Goal: Check status: Check status

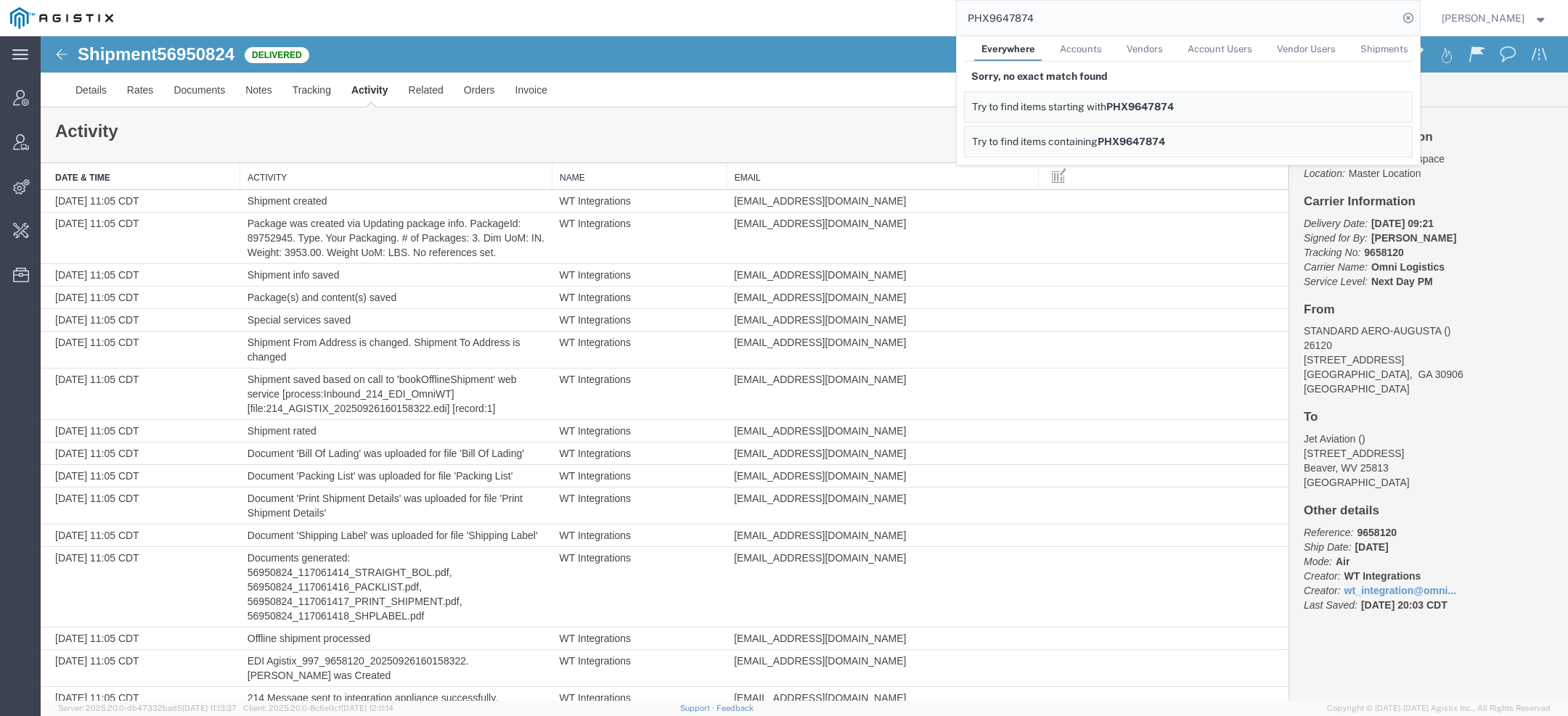
scroll to position [1848, 0]
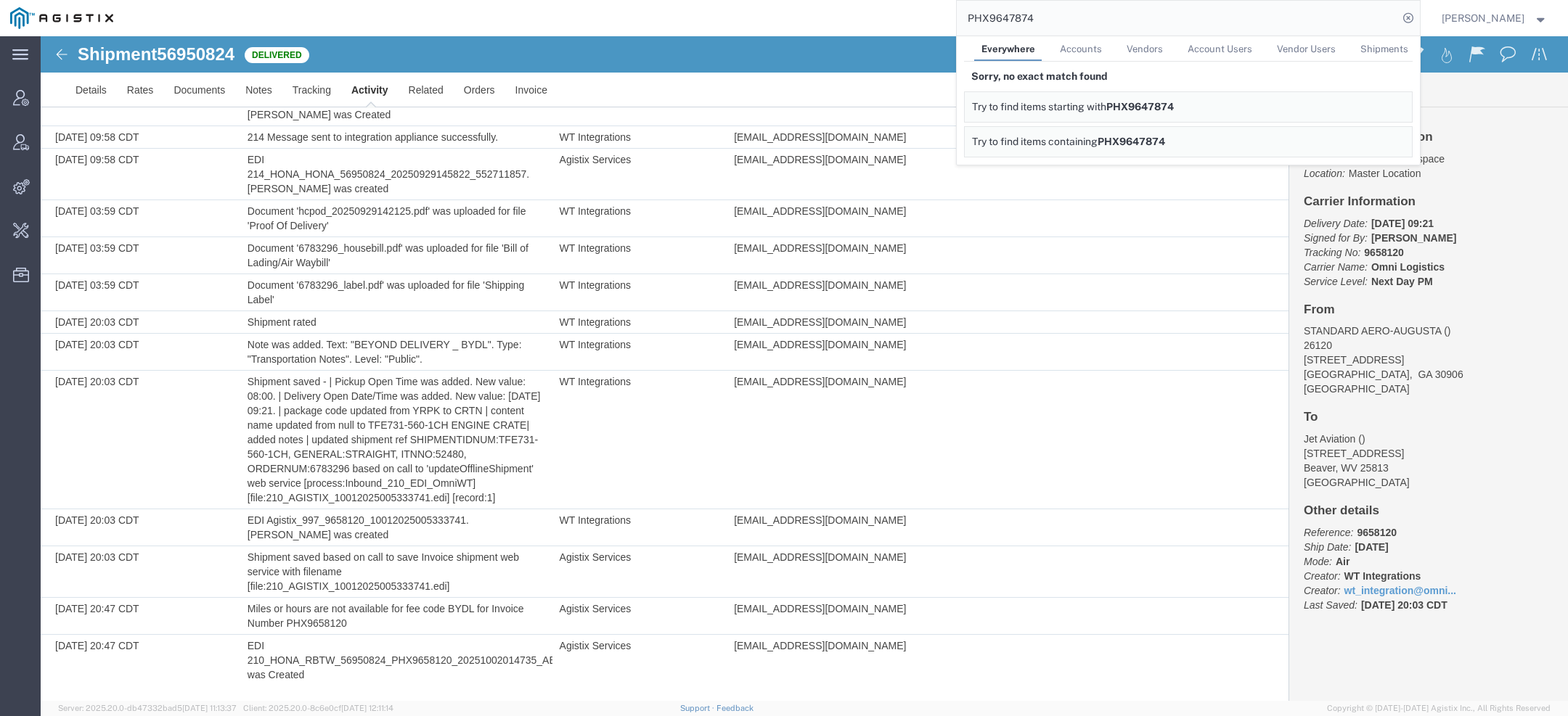
drag, startPoint x: 1040, startPoint y: 22, endPoint x: 723, endPoint y: 3, distance: 317.6
click at [838, 8] on div "PHX9647874 Everywhere Accounts Vendors Account Users Vendor Users Shipments Sor…" at bounding box center [771, 18] width 1296 height 36
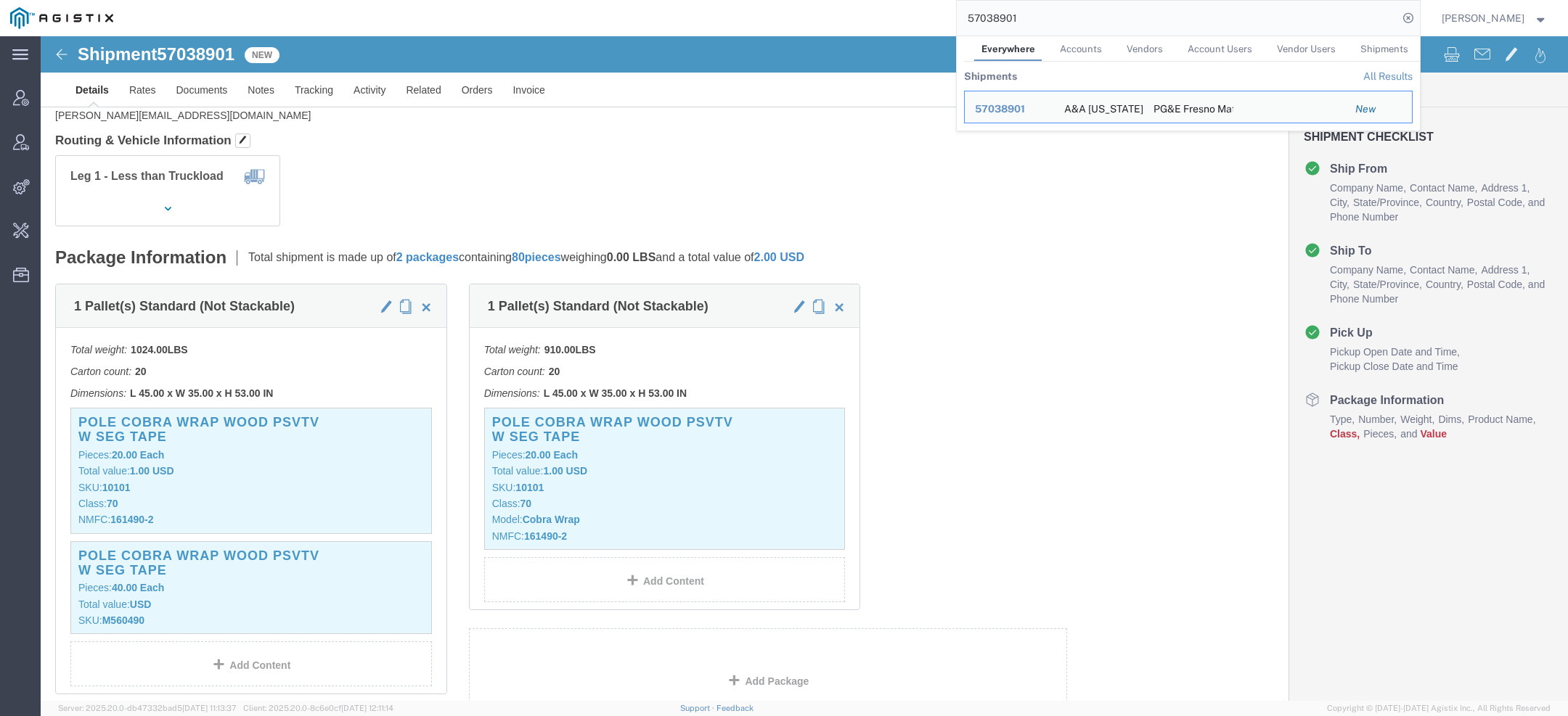
scroll to position [142, 0]
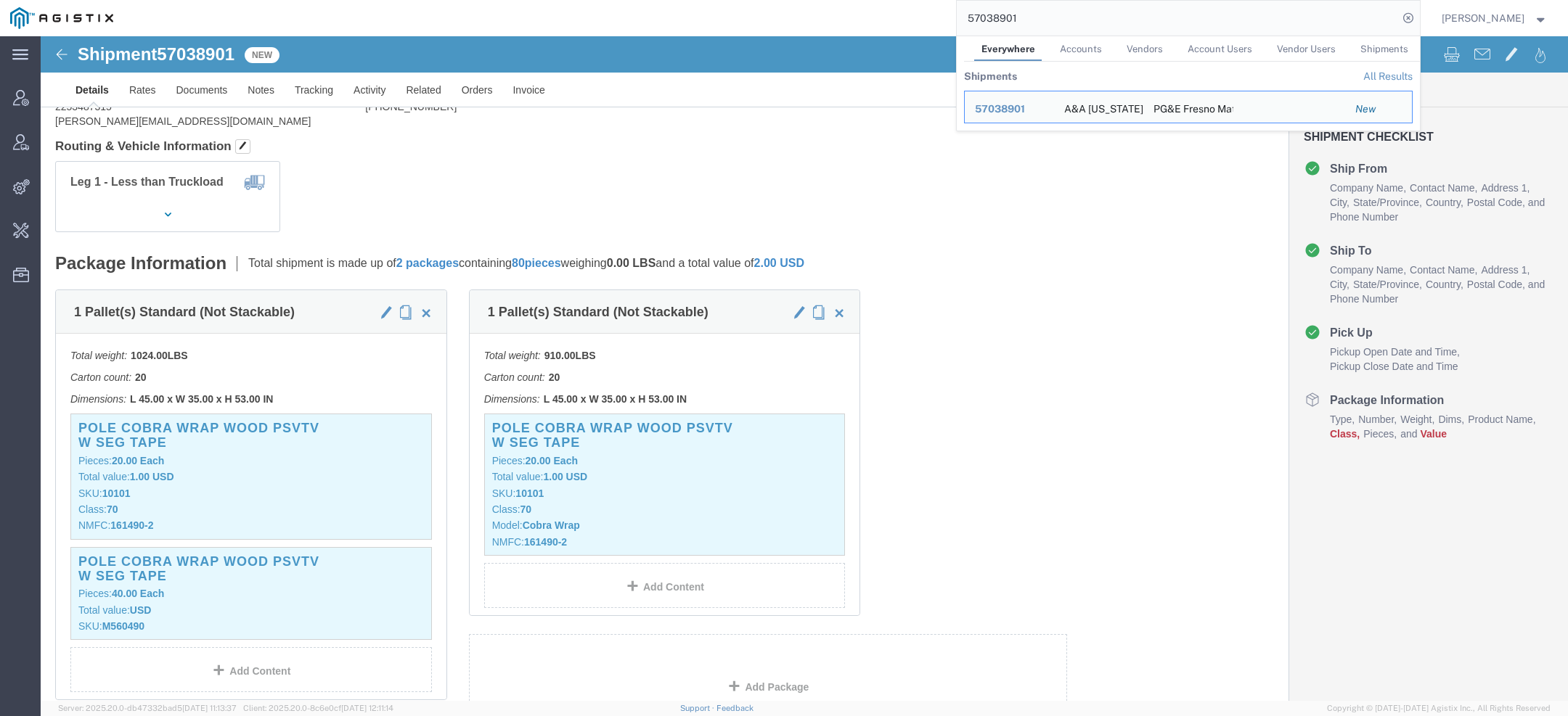
drag, startPoint x: 1028, startPoint y: 16, endPoint x: 795, endPoint y: -13, distance: 234.8
click at [795, 0] on html "main_menu Created with Sketch. Collapse Menu Account Manager Vendor Manager Int…" at bounding box center [784, 358] width 1568 height 716
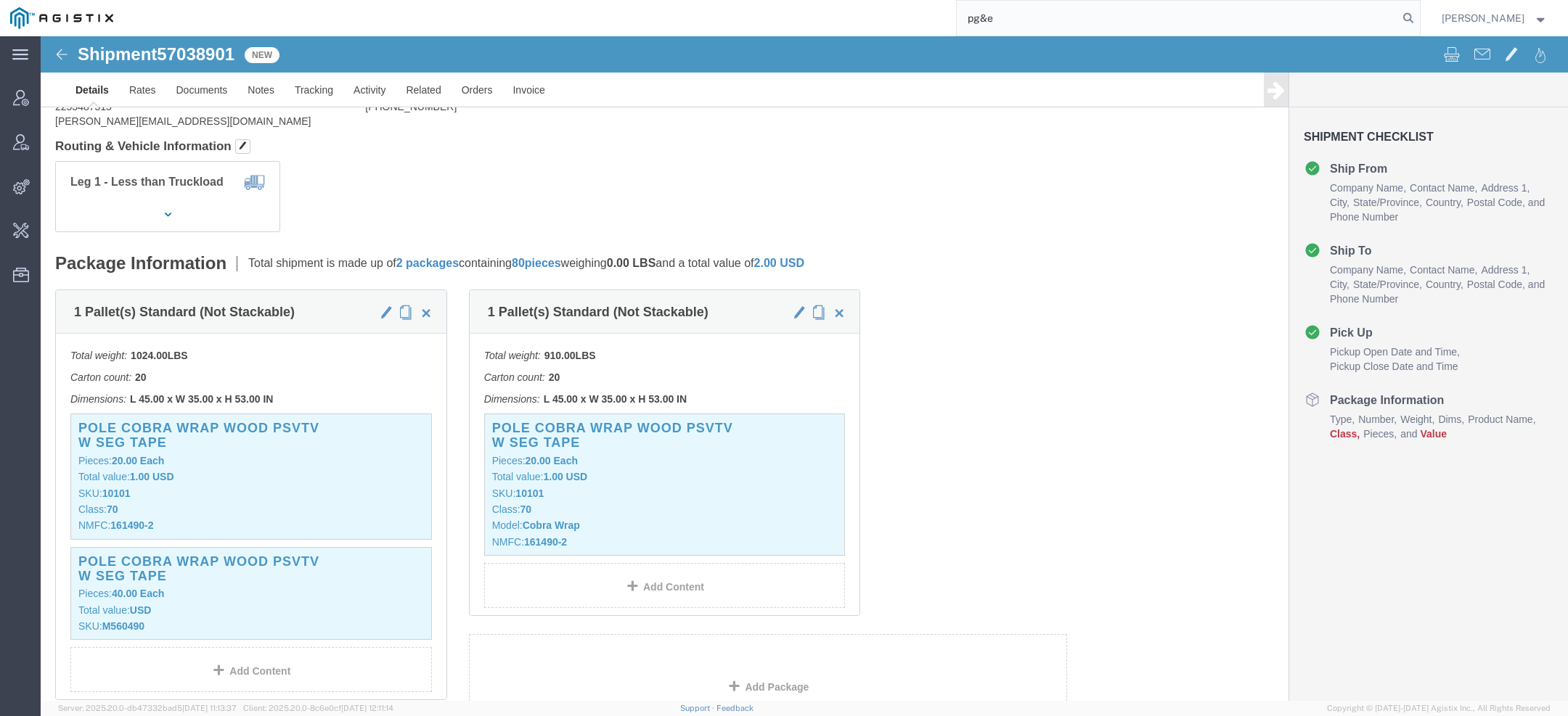
click span "Pallet(s) Standard (Not Stackable)"
click link "Activity"
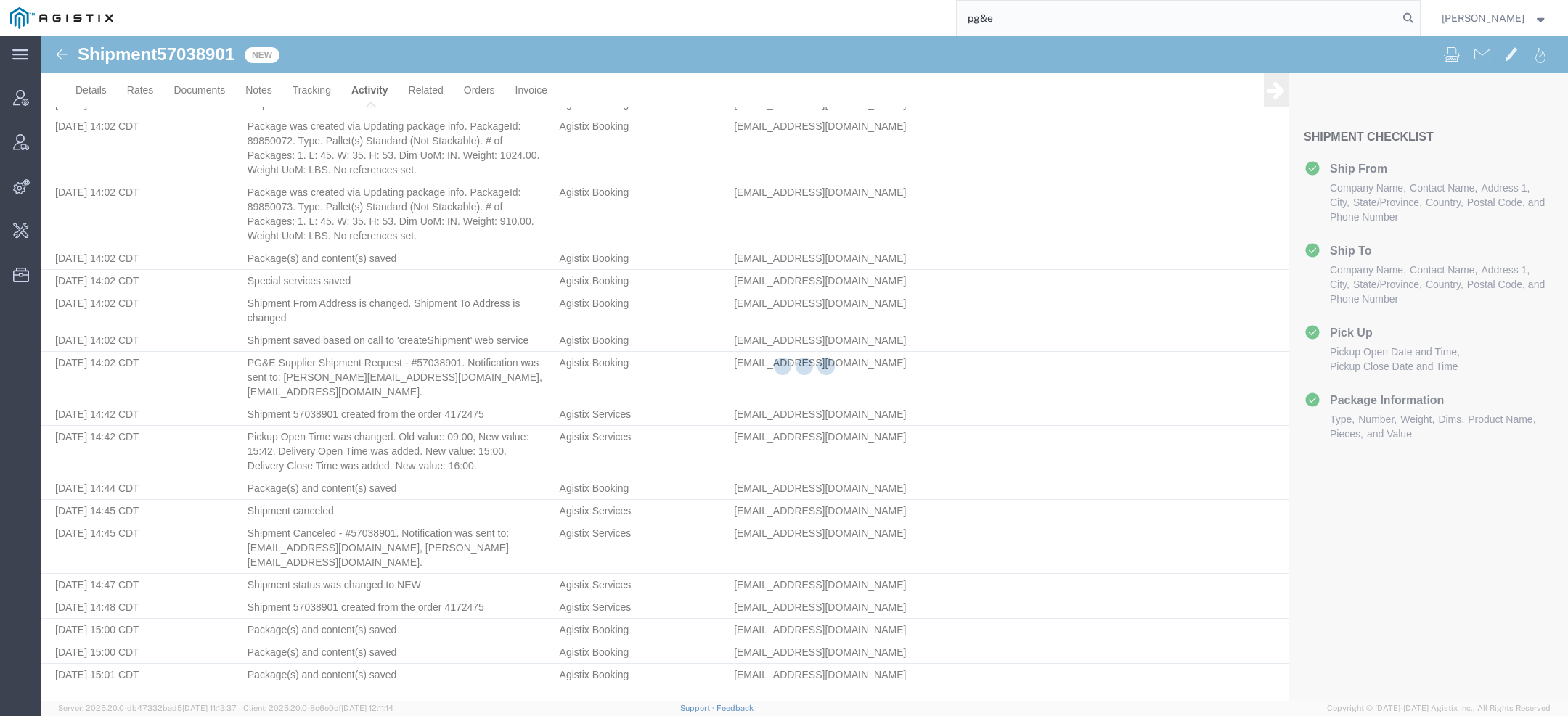
scroll to position [101, 0]
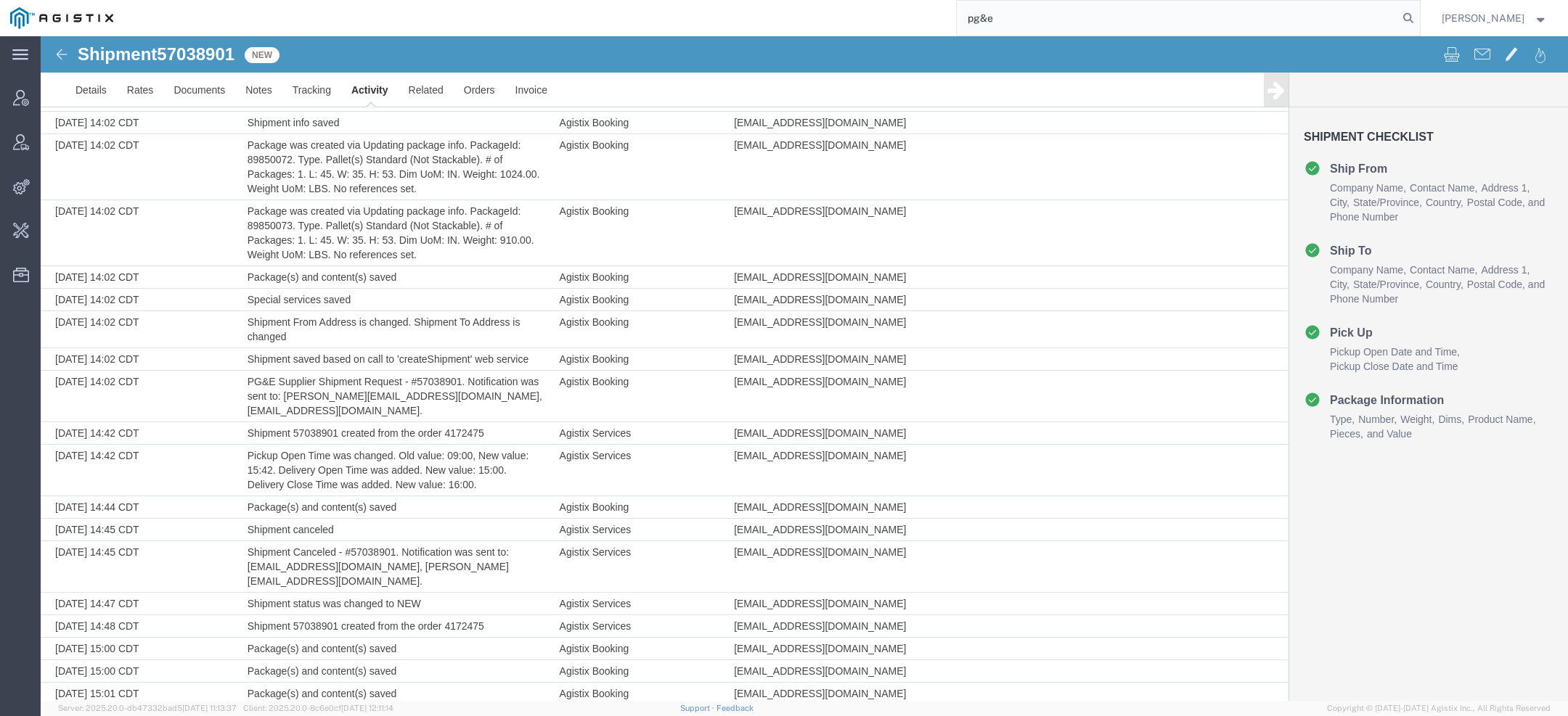
drag, startPoint x: 1006, startPoint y: 17, endPoint x: 778, endPoint y: -6, distance: 229.2
click at [778, 0] on html "main_menu Created with Sketch. Collapse Menu Account Manager Vendor Manager Int…" at bounding box center [784, 358] width 1568 height 716
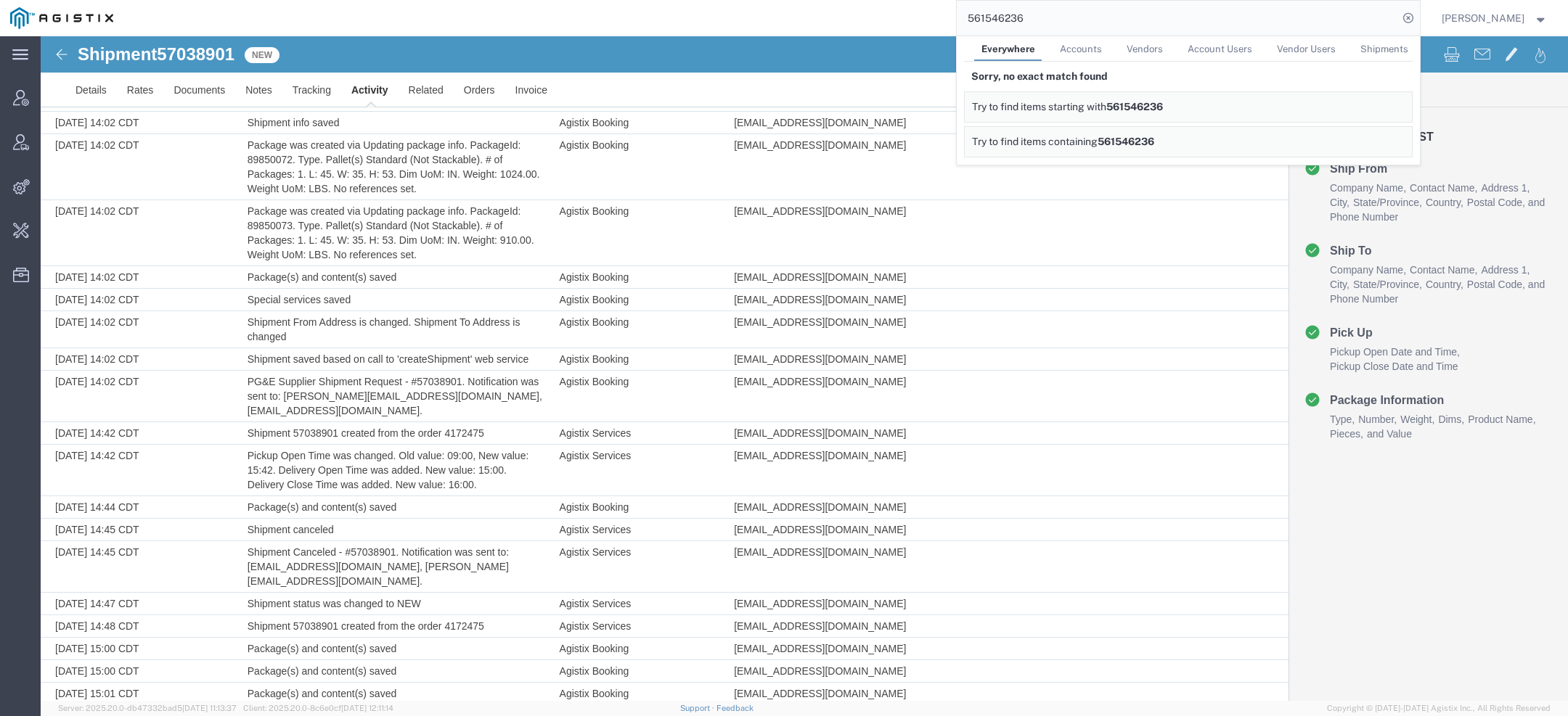
drag, startPoint x: 1049, startPoint y: 20, endPoint x: 895, endPoint y: -22, distance: 159.6
click at [895, 0] on html "main_menu Created with Sketch. Collapse Menu Account Manager Vendor Manager Int…" at bounding box center [784, 358] width 1568 height 716
paste input "7039329"
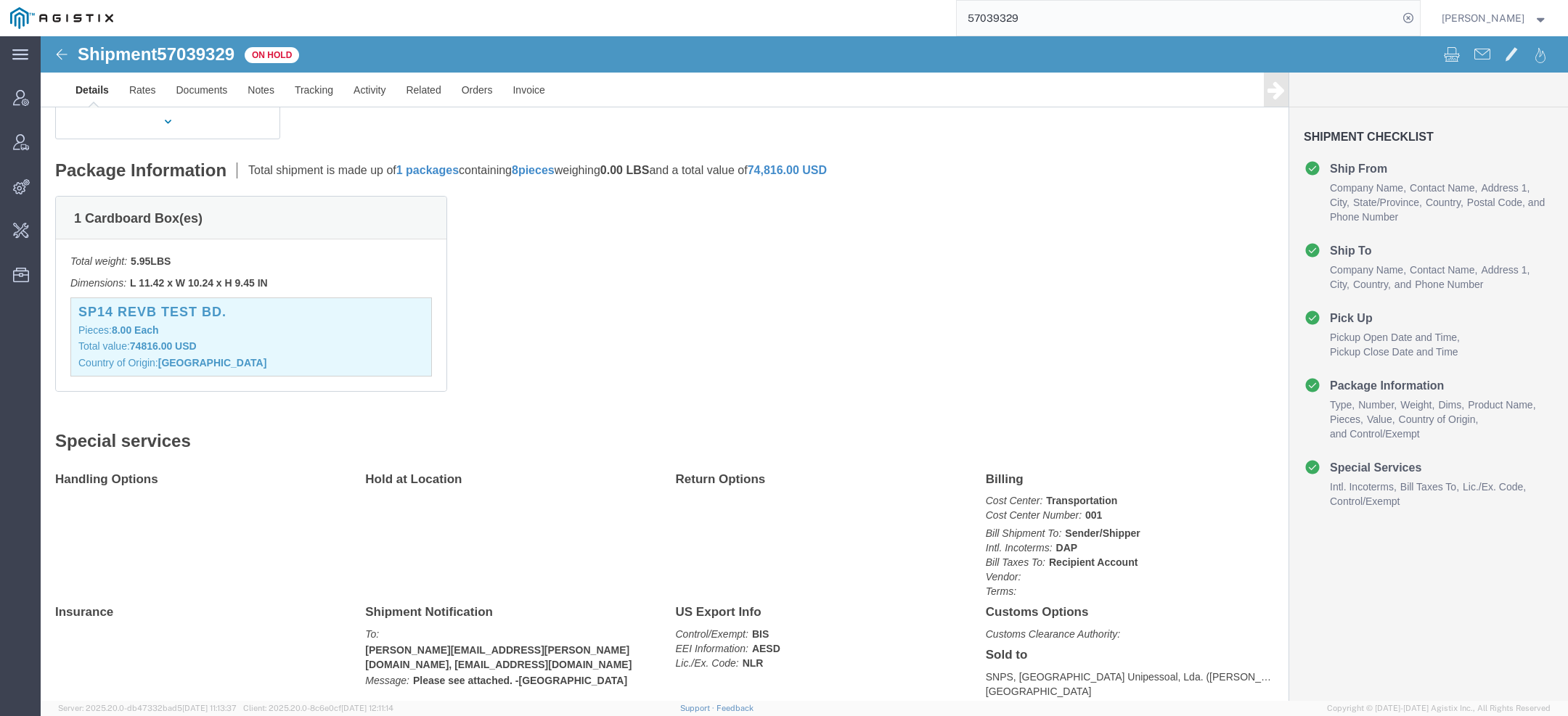
scroll to position [472, 0]
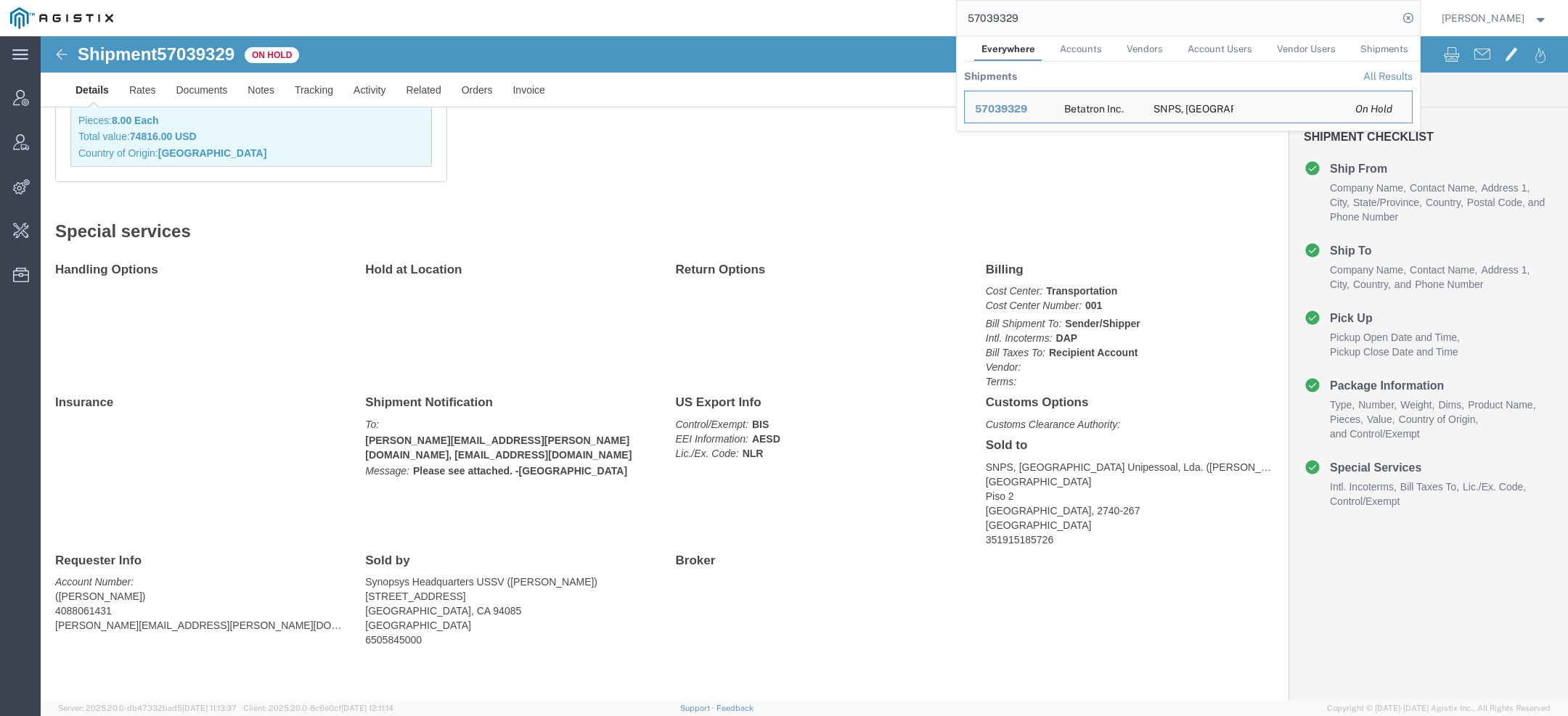
drag, startPoint x: 1033, startPoint y: 25, endPoint x: 859, endPoint y: -1, distance: 175.9
click at [859, 0] on div "57039329 Everywhere Accounts Vendors Account Users Vendor Users Shipments Shipm…" at bounding box center [771, 18] width 1296 height 36
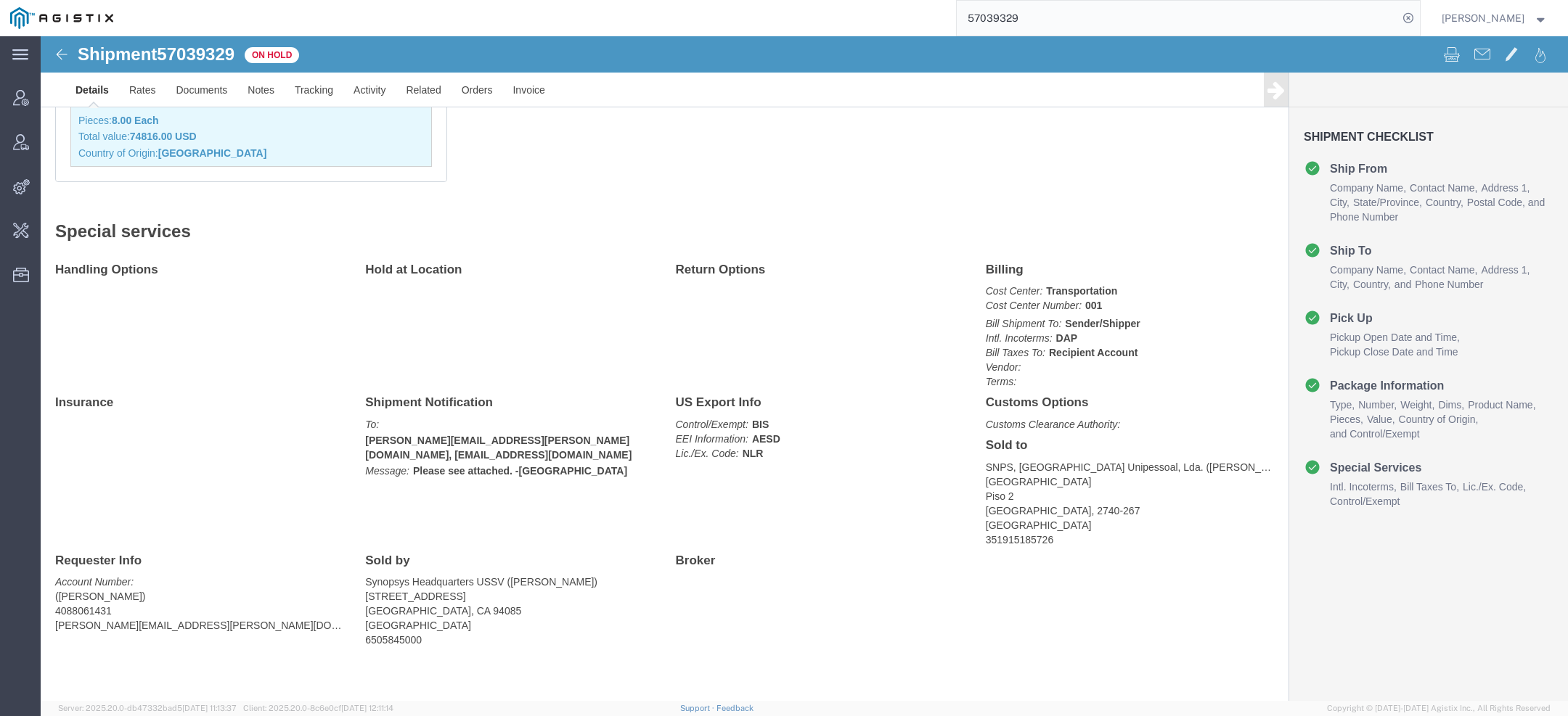
paste input "james.h.spear6.ctr@army.mil"
type input "james.h.spear6.ctr@army.mil"
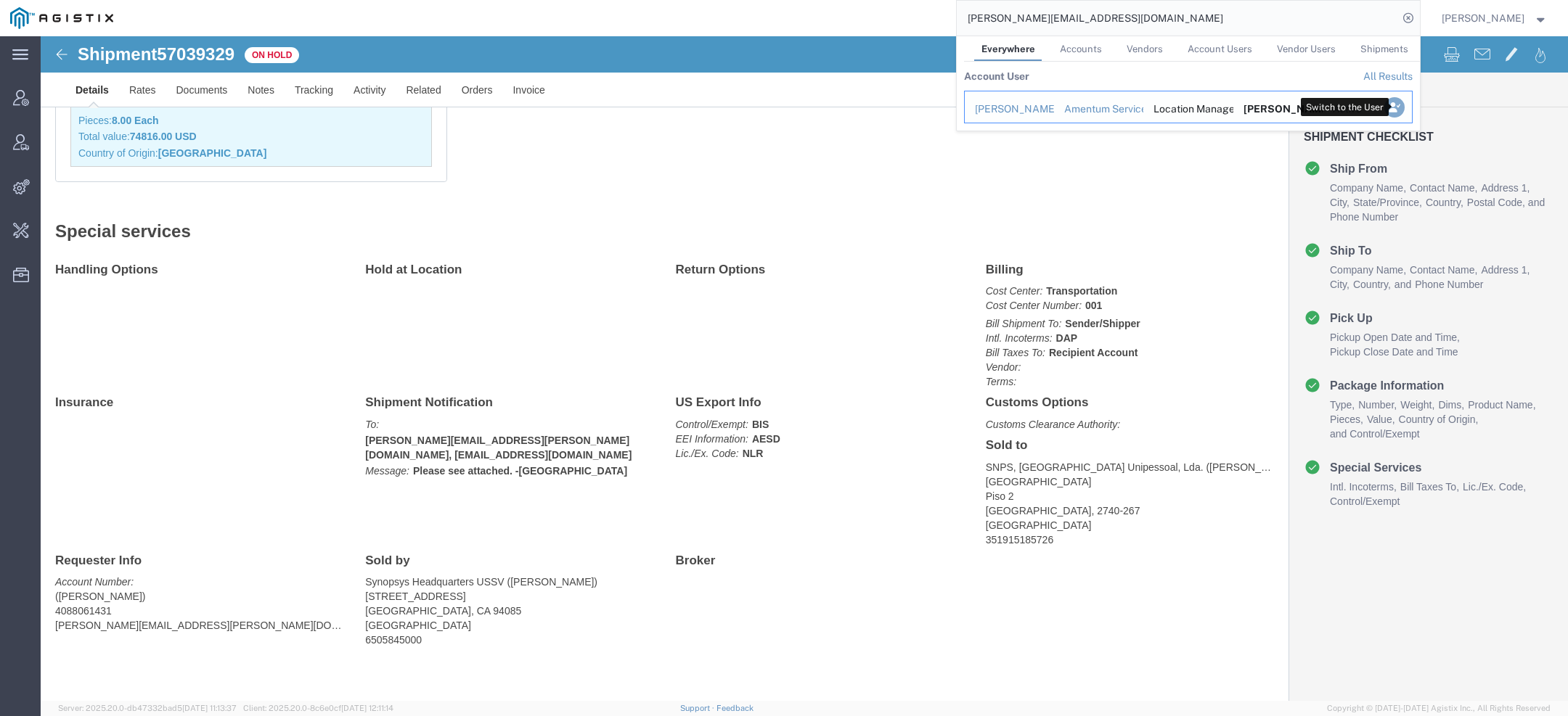
click at [1397, 106] on icon "Search Results" at bounding box center [1393, 107] width 21 height 21
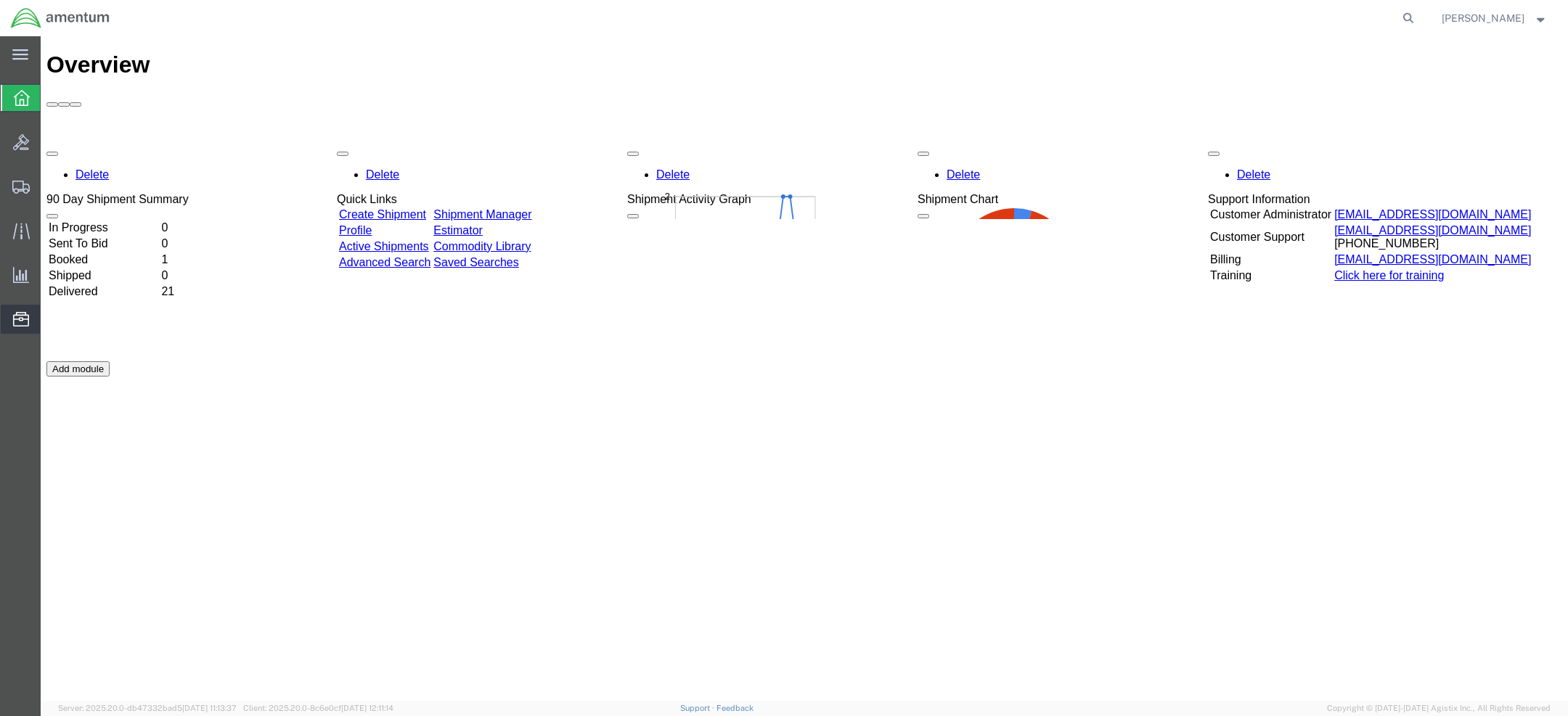
click at [0, 0] on span "Address Book" at bounding box center [0, 0] width 0 height 0
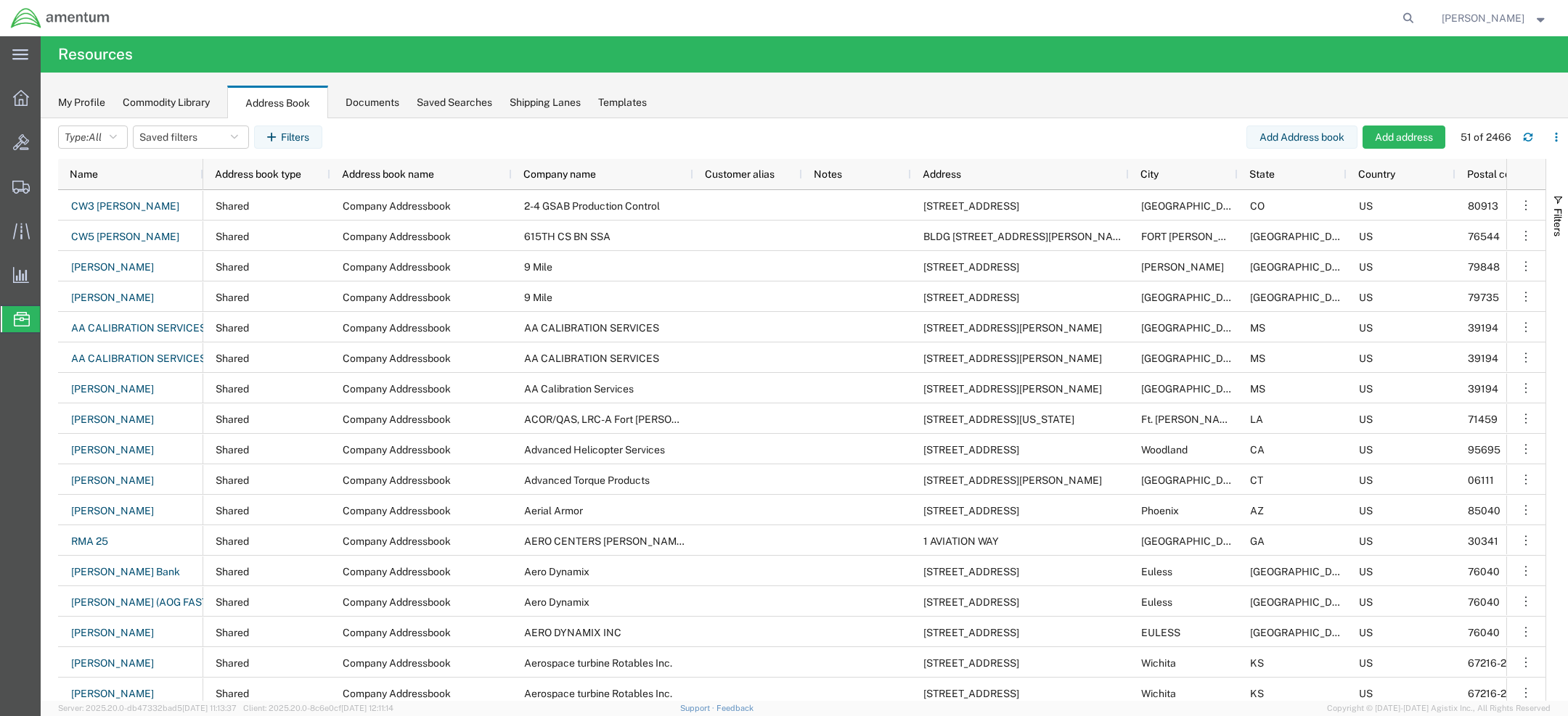
click at [1501, 20] on span "James Spear" at bounding box center [1483, 18] width 83 height 16
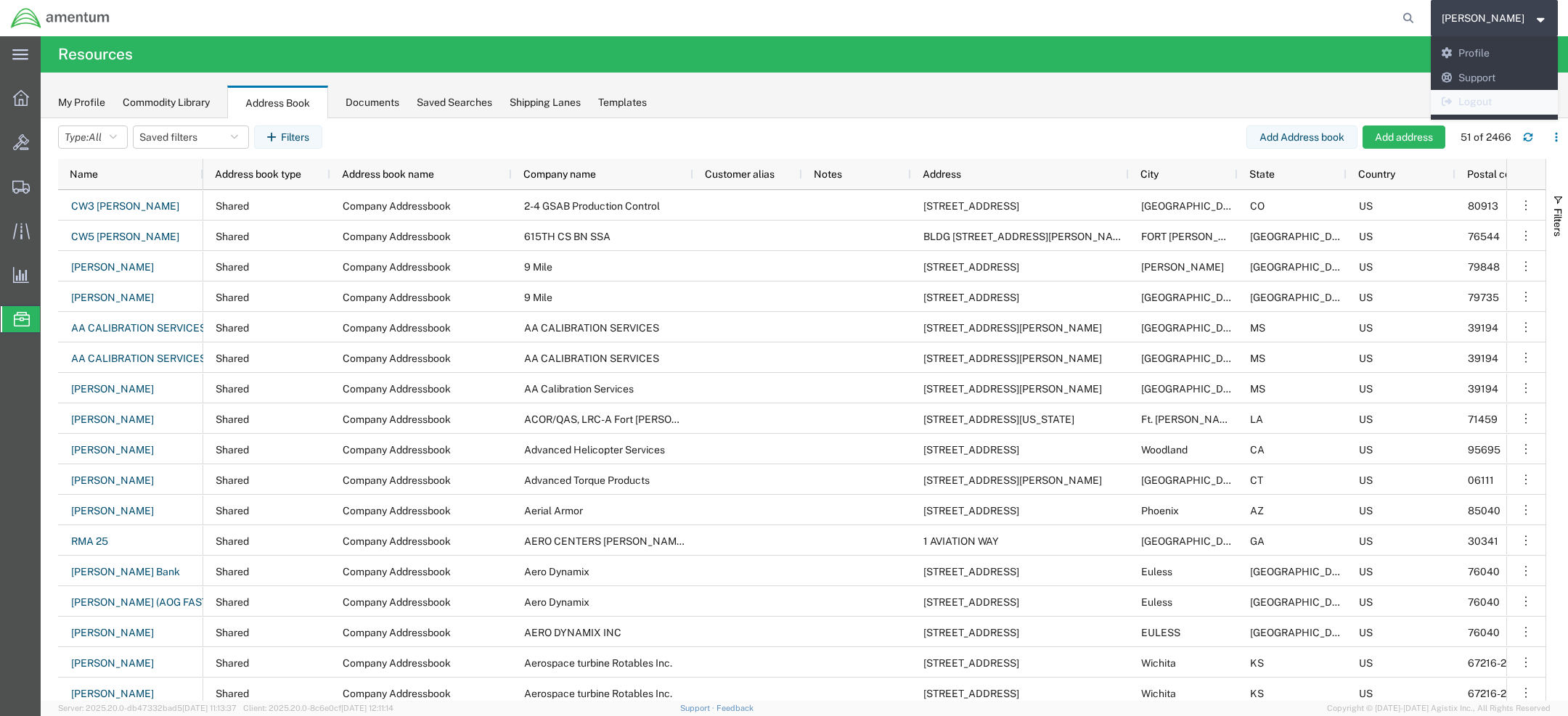
click at [1512, 102] on link "Logout" at bounding box center [1494, 102] width 128 height 24
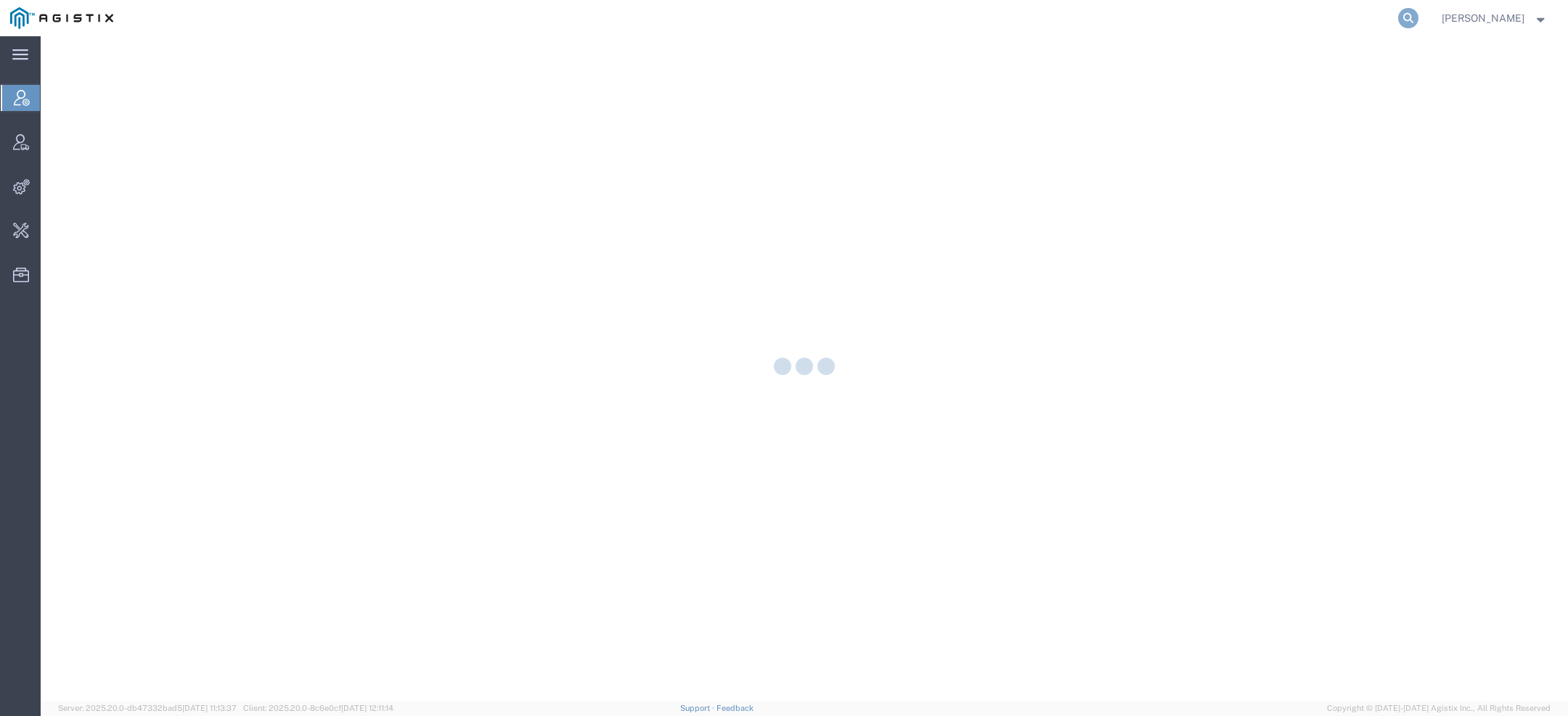
click at [1405, 19] on icon at bounding box center [1407, 18] width 21 height 21
paste input "57039329"
type input "57039329"
